Goal: Transaction & Acquisition: Purchase product/service

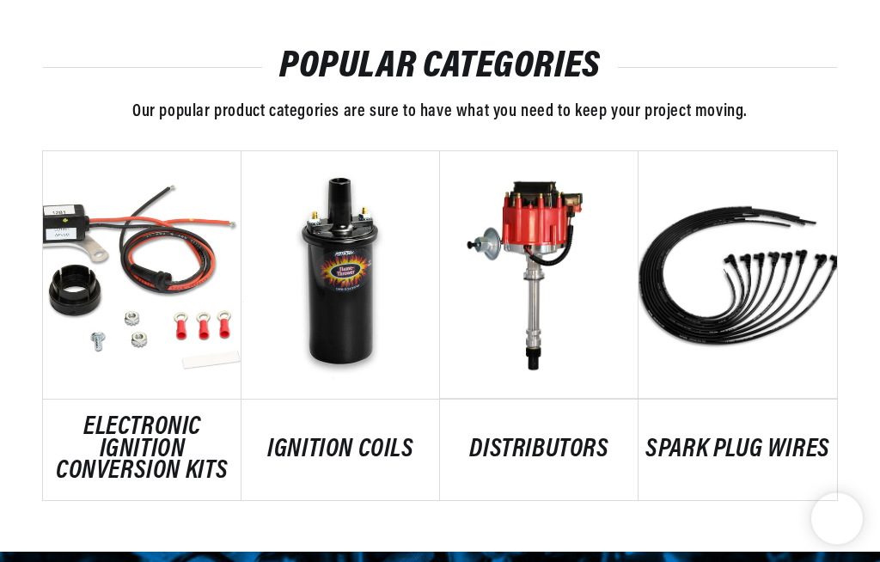
scroll to position [994, 0]
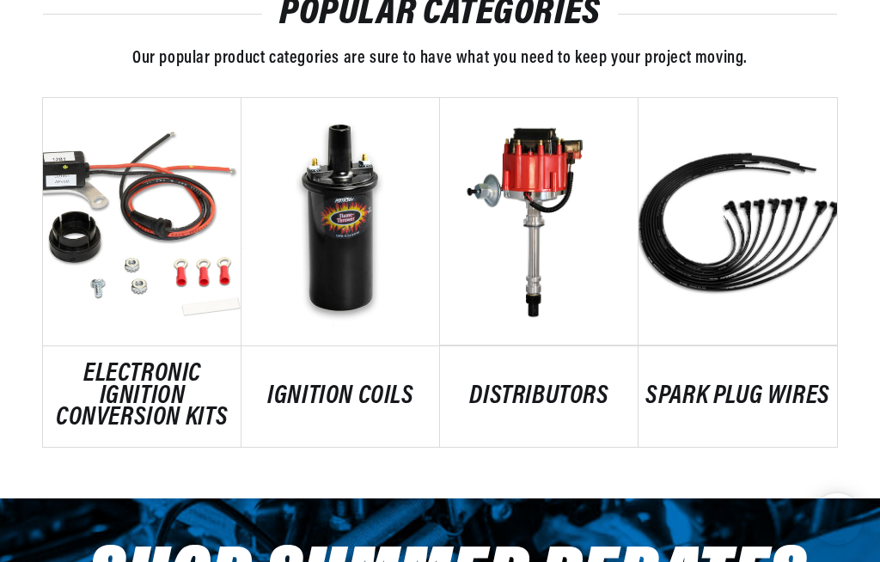
click at [528, 386] on link "DISTRIBUTORS" at bounding box center [539, 397] width 199 height 22
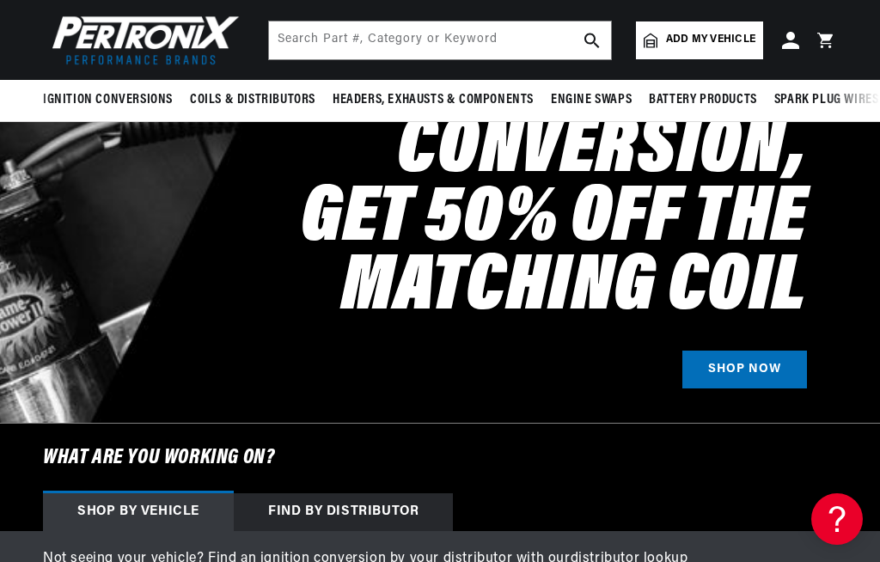
scroll to position [0, 1451]
click at [722, 31] on link "Add my vehicle" at bounding box center [699, 40] width 127 height 38
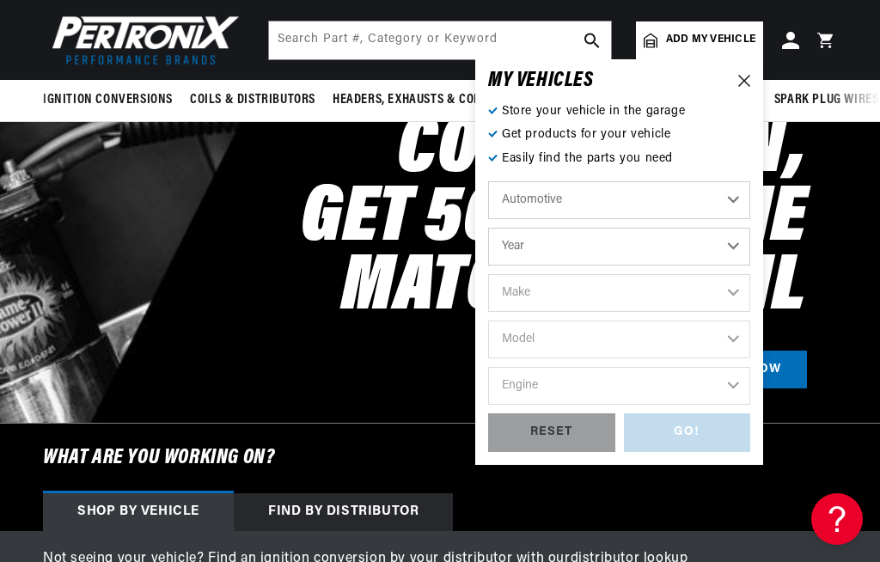
click at [625, 209] on select "Automotive Agricultural Industrial Marine Motorcycle" at bounding box center [619, 200] width 262 height 38
click at [643, 250] on select "Year [DATE] 2021 2020 2019 2018 2017 2016 2015 2014 2013 2012 2011 2010 2009 20…" at bounding box center [619, 247] width 262 height 38
select select "1968"
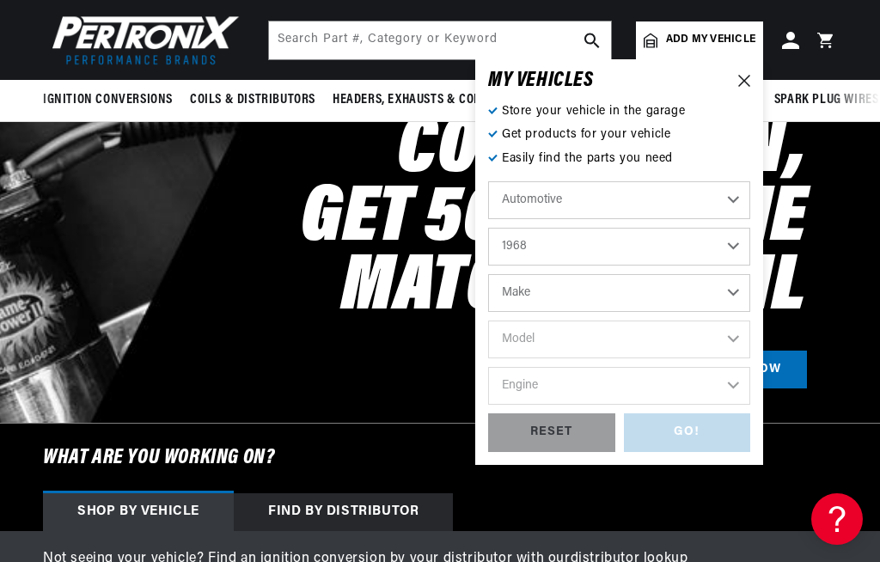
scroll to position [0, 725]
click at [718, 296] on select "Make Alfa Romeo American Motors Aston [PERSON_NAME][GEOGRAPHIC_DATA] [PERSON_NA…" at bounding box center [619, 293] width 262 height 38
select select "Mercury"
click at [704, 338] on select "Model [GEOGRAPHIC_DATA] Comet Commuter Cougar Cyclone Marquis [GEOGRAPHIC_DATA]…" at bounding box center [619, 340] width 262 height 38
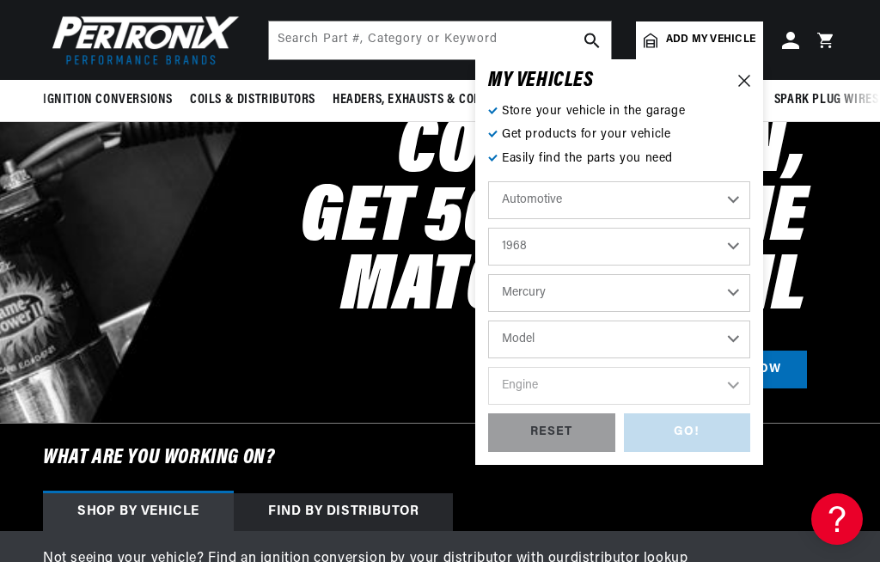
scroll to position [0, 1451]
select select "Monterey"
click at [509, 334] on select "[GEOGRAPHIC_DATA] Comet Commuter Cougar Cyclone Marquis [GEOGRAPHIC_DATA] [GEOG…" at bounding box center [619, 340] width 262 height 38
select select "Cougar"
click at [510, 384] on select "Engine 5.8L 289cid / 4.7L 302cid / 5.0L 351W 390cid / 6.4L 427cid / 7.0L 428cid…" at bounding box center [619, 386] width 262 height 38
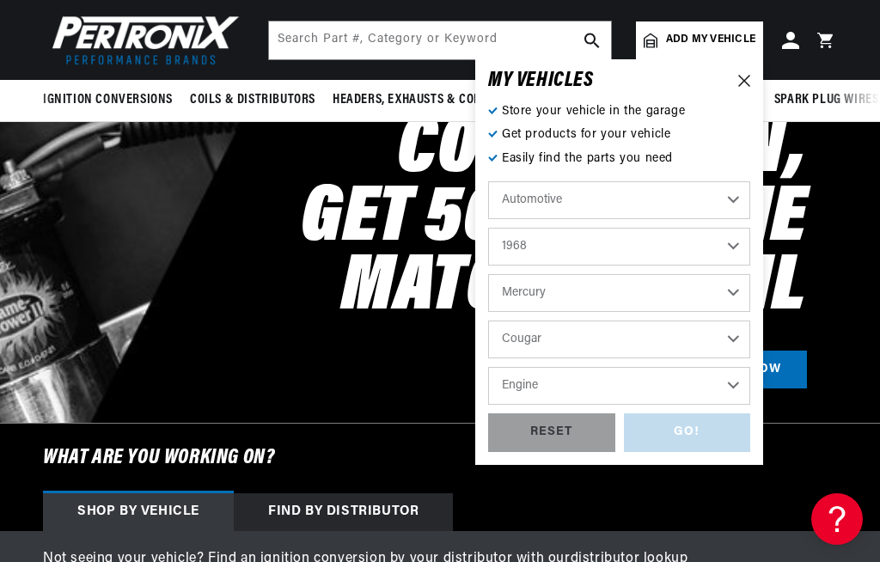
scroll to position [0, 0]
select select "289cid-4.7L"
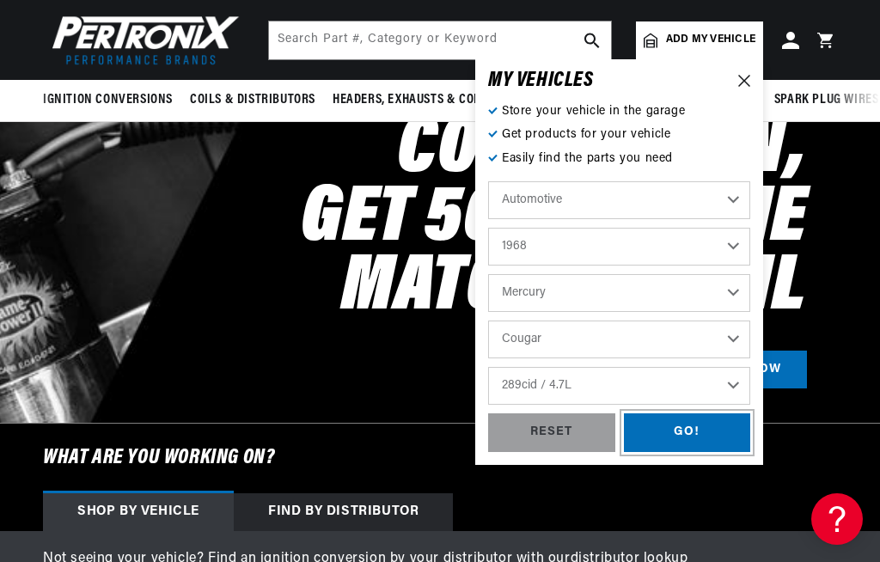
click at [687, 432] on div "GO!" at bounding box center [687, 432] width 127 height 39
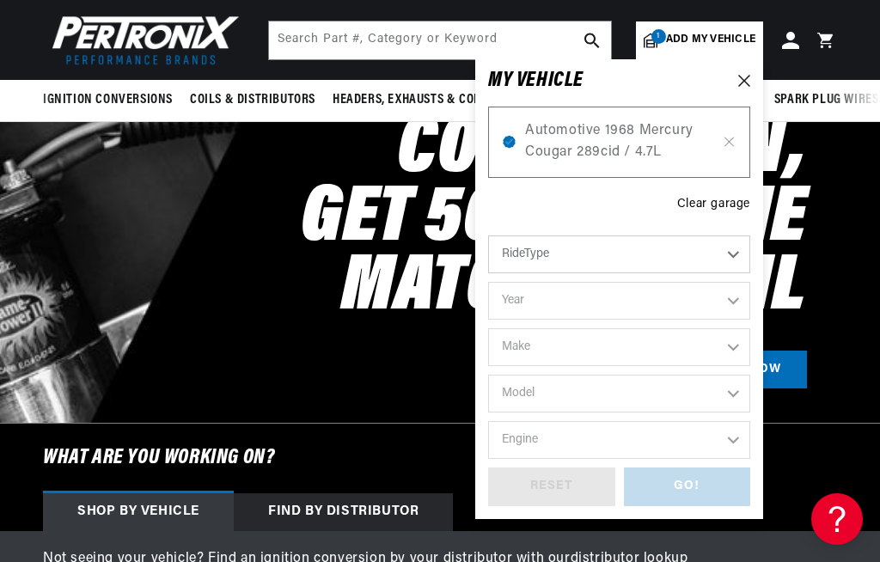
select select "1968"
select select "Mercury"
select select "Cougar"
select select "289cid-4.7L"
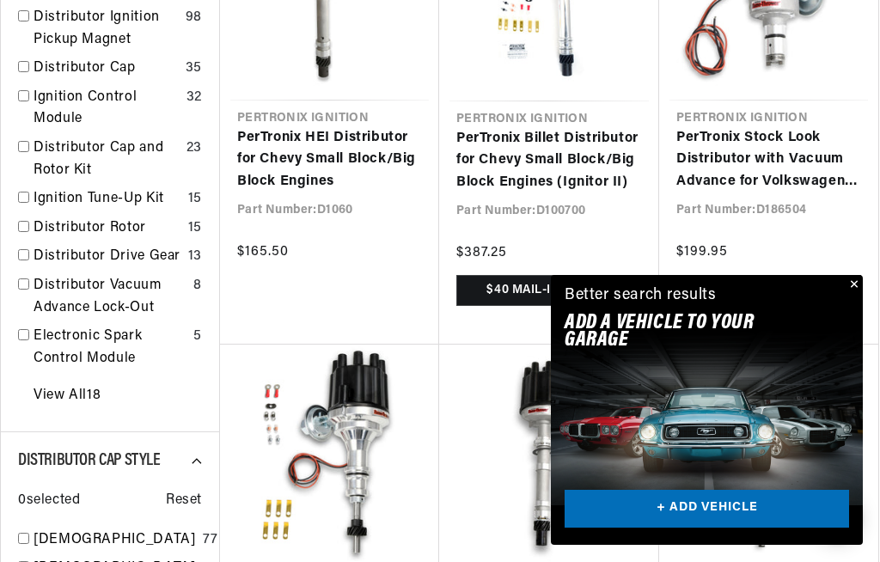
click at [737, 528] on link "+ ADD VEHICLE" at bounding box center [707, 509] width 284 height 39
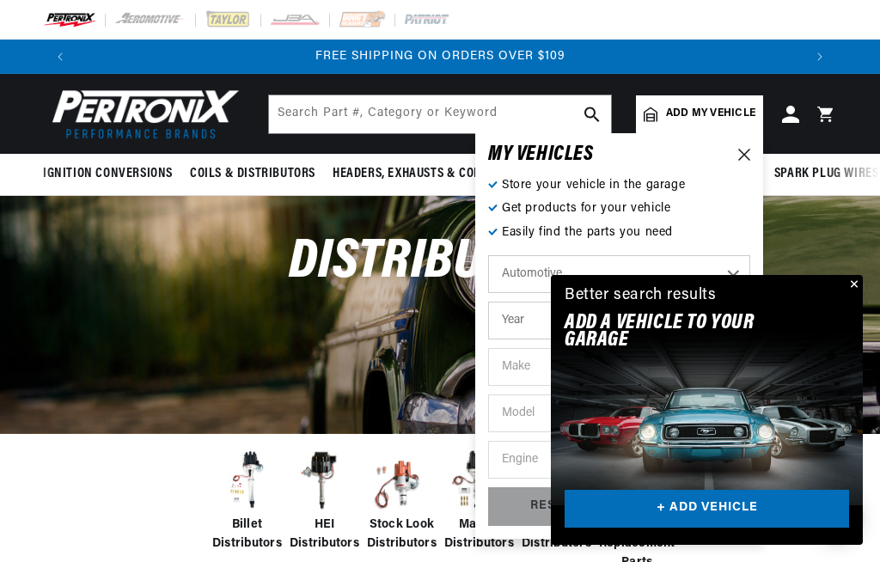
click at [852, 296] on button "Close" at bounding box center [852, 285] width 21 height 21
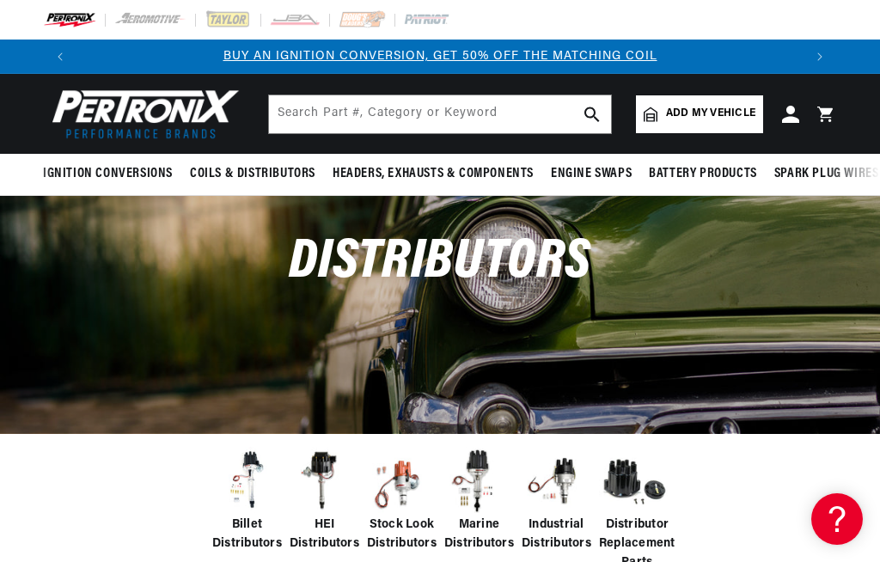
scroll to position [17, 0]
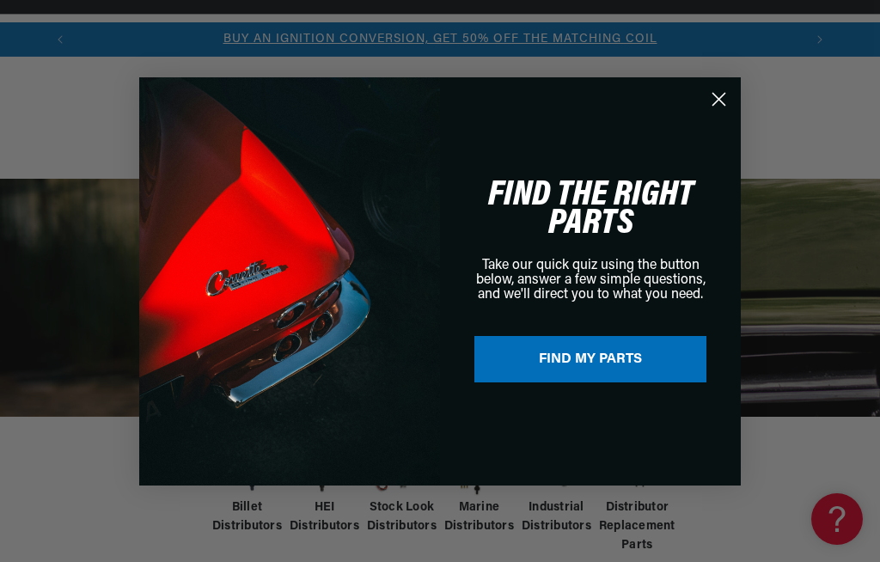
click at [718, 81] on form "FIND THE RIGHT PARTS Take our quick quiz using the button below, answer a few s…" at bounding box center [440, 281] width 602 height 408
click at [716, 89] on circle "Close dialog" at bounding box center [719, 98] width 28 height 28
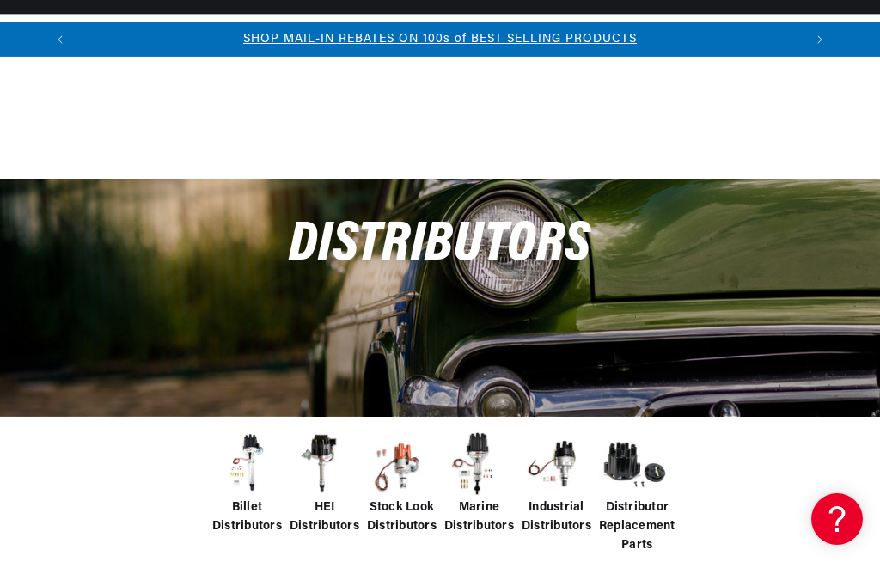
scroll to position [0, 0]
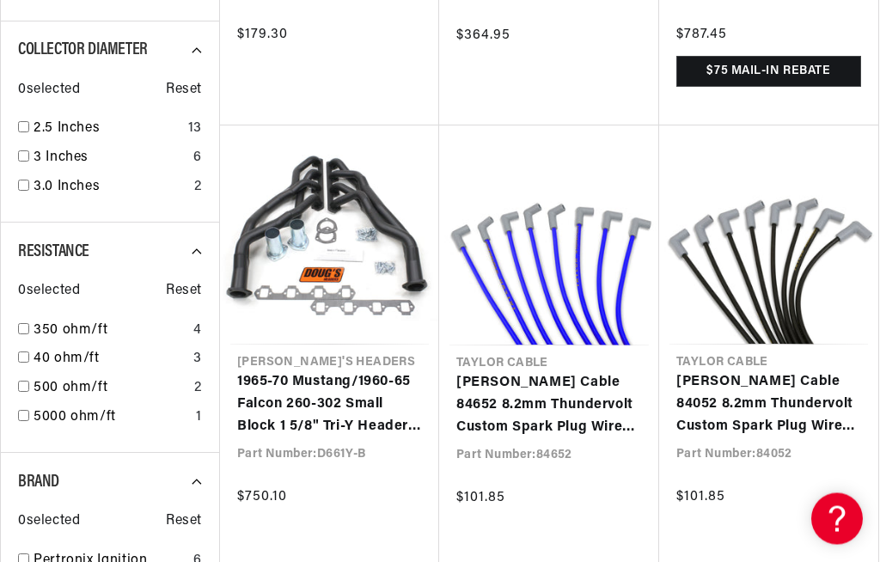
scroll to position [1597, 0]
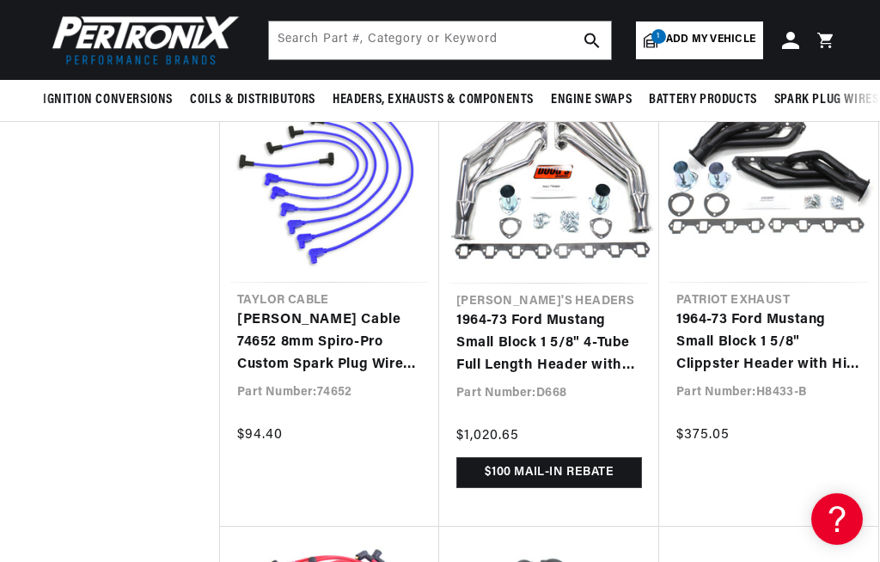
click at [779, 333] on link "1964-73 Ford Mustang Small Block 1 5/8" Clippster Header with Hi-Temp Black Coa…" at bounding box center [768, 342] width 185 height 66
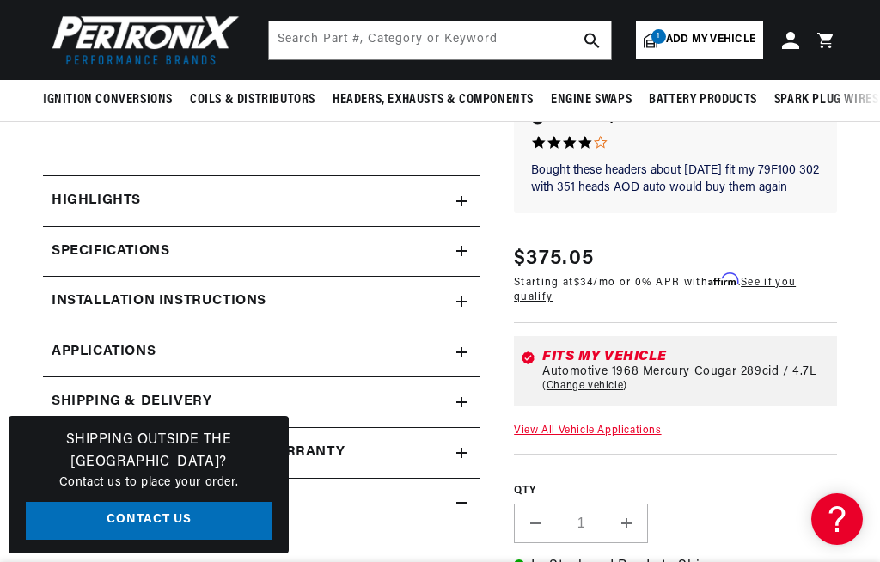
scroll to position [0, 1451]
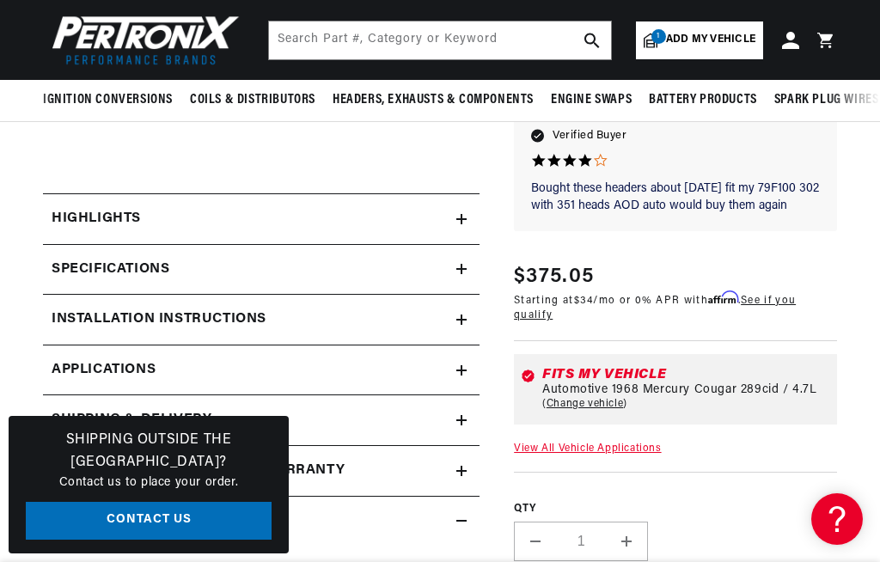
click at [81, 272] on h2 "Specifications" at bounding box center [111, 270] width 118 height 22
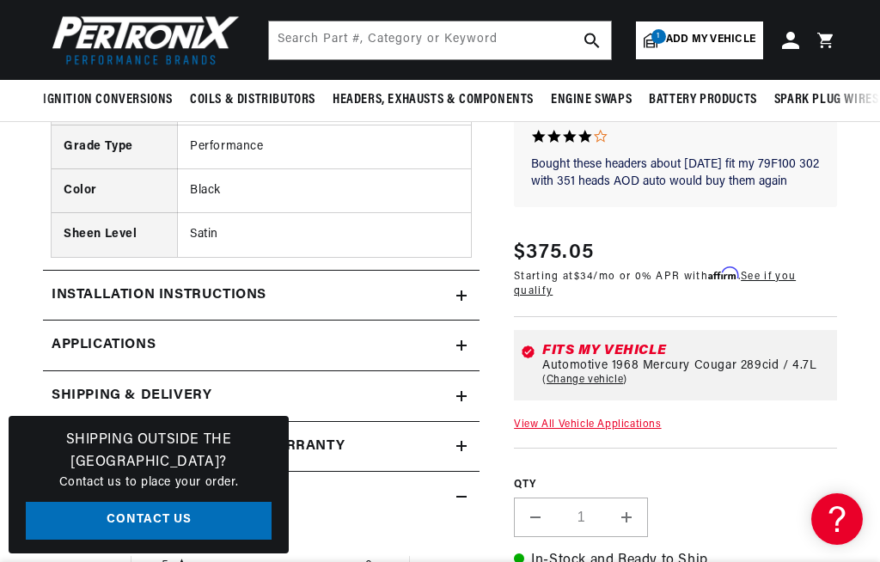
scroll to position [1257, 0]
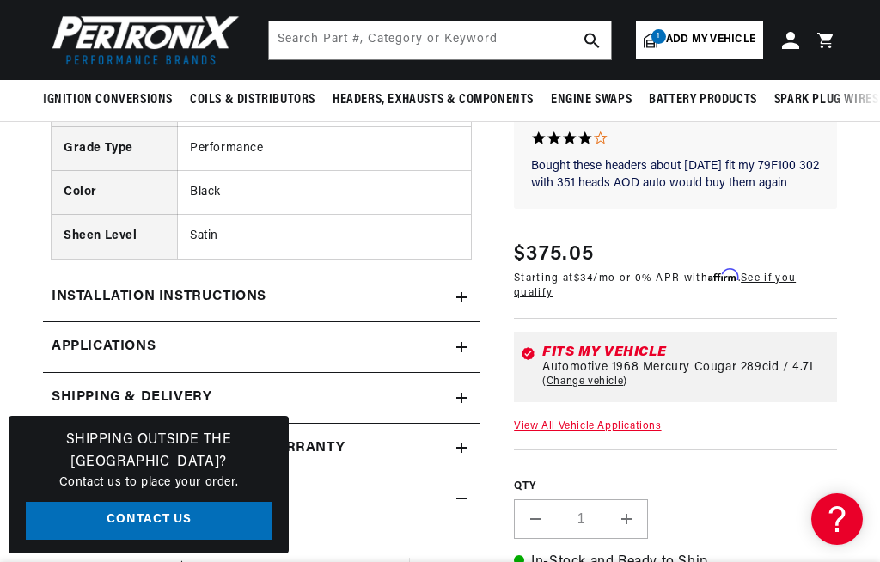
click at [80, 297] on h2 "Installation instructions" at bounding box center [159, 297] width 215 height 22
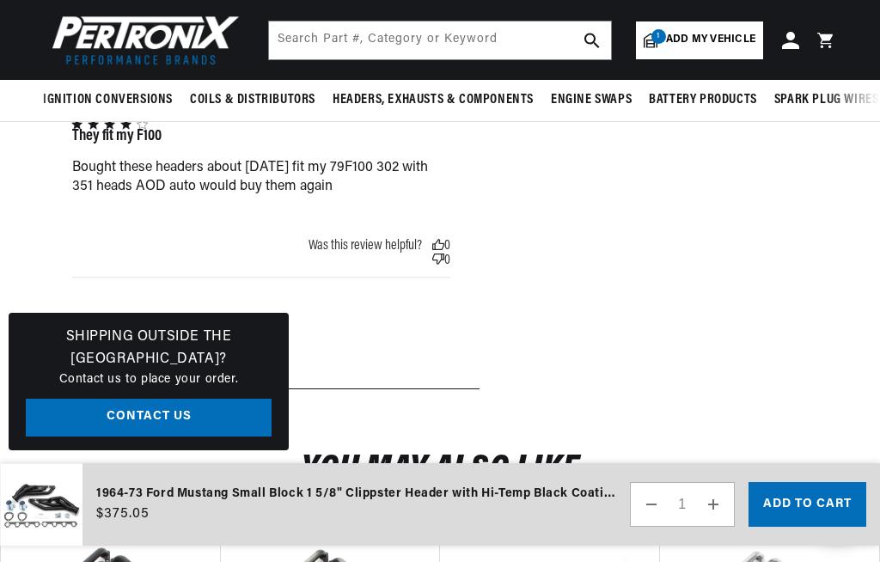
scroll to position [0, 1451]
